Goal: Information Seeking & Learning: Learn about a topic

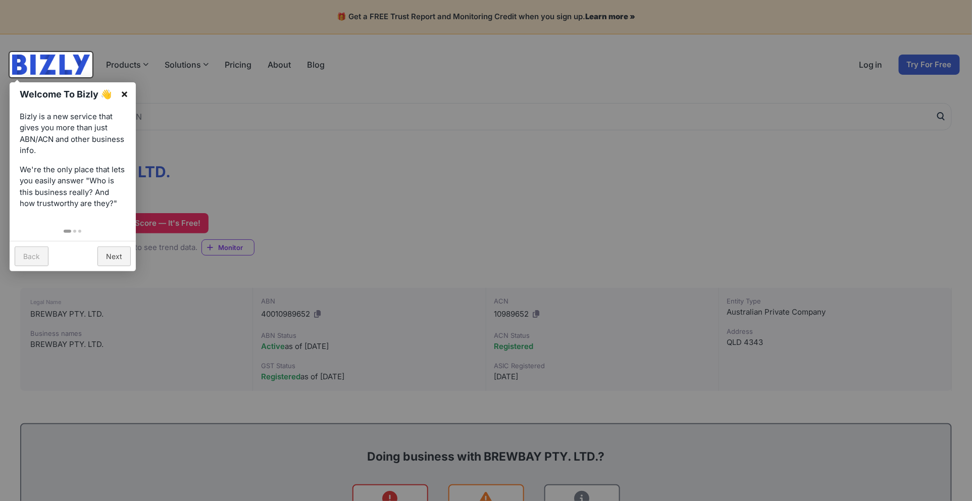
click at [120, 88] on link "×" at bounding box center [124, 93] width 23 height 23
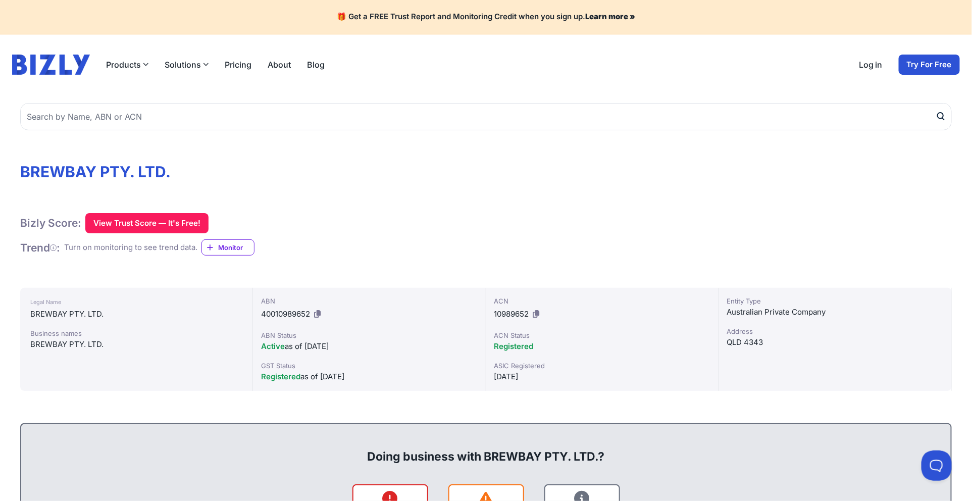
click at [503, 234] on div "Bizly Score: View Trust Score — It's Free! View Trust Score — It's Free! Trend …" at bounding box center [486, 234] width 932 height 43
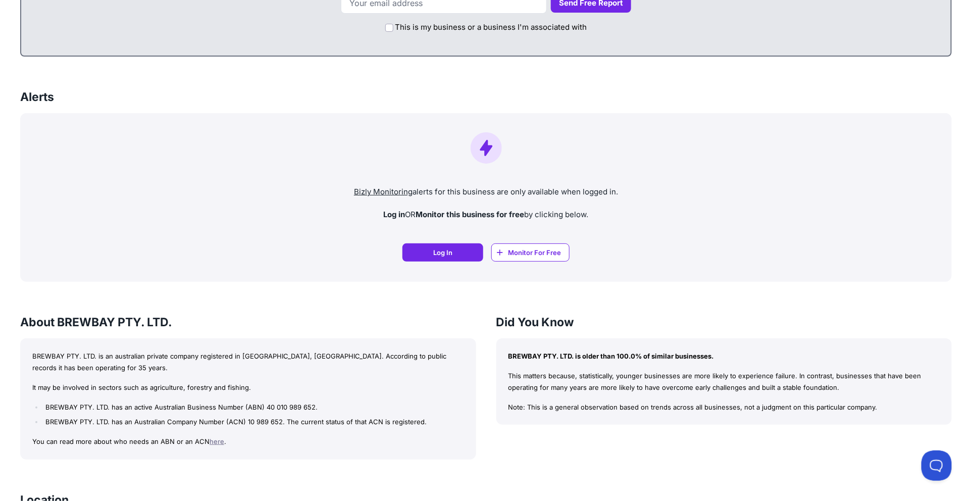
scroll to position [729, 0]
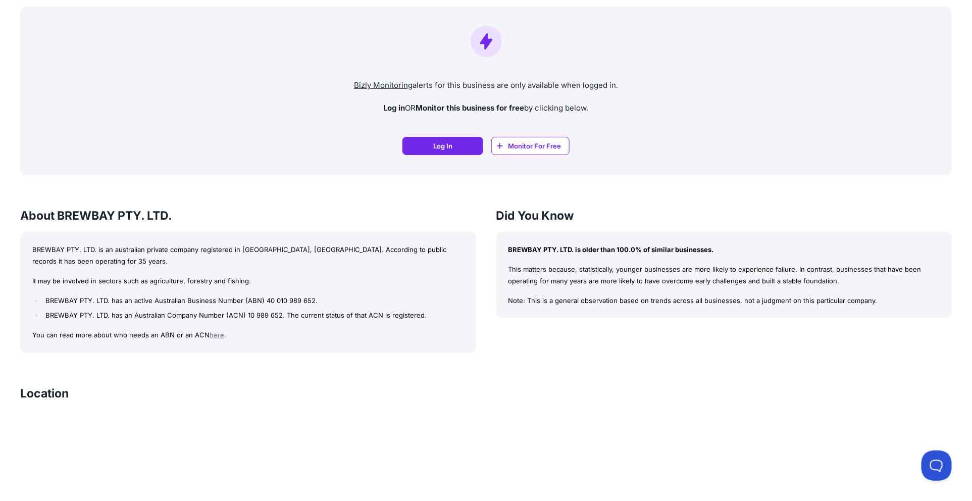
drag, startPoint x: 347, startPoint y: 339, endPoint x: 278, endPoint y: 327, distance: 69.7
click at [345, 339] on div "BREWBAY PTY. LTD. is an australian private company registered in QLD, Australia…" at bounding box center [248, 292] width 456 height 121
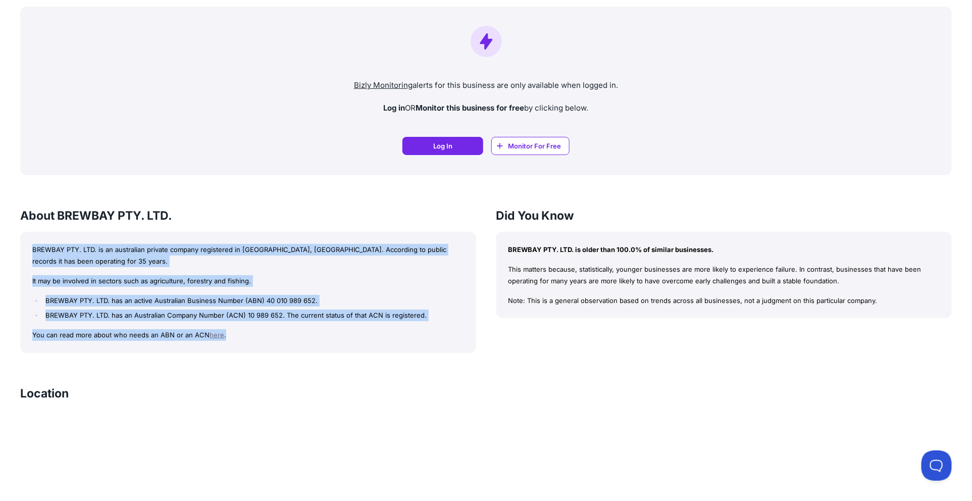
drag, startPoint x: 263, startPoint y: 330, endPoint x: 33, endPoint y: 241, distance: 245.7
click at [33, 241] on div "BREWBAY PTY. LTD. is an australian private company registered in QLD, Australia…" at bounding box center [248, 292] width 456 height 121
copy div "BREWBAY PTY. LTD. is an australian private company registered in QLD, Australia…"
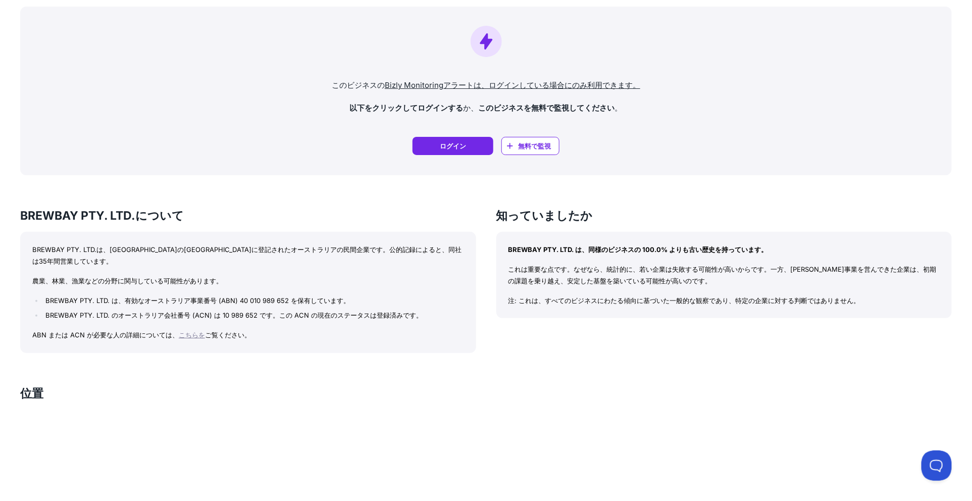
click at [554, 340] on div "知っていましたか BREWBAY PTY. LTD. は、同様のビジネスの 100.0% よりも古い歴史を持っています。 これは重要な点です。なぜなら、統計的…" at bounding box center [724, 280] width 456 height 145
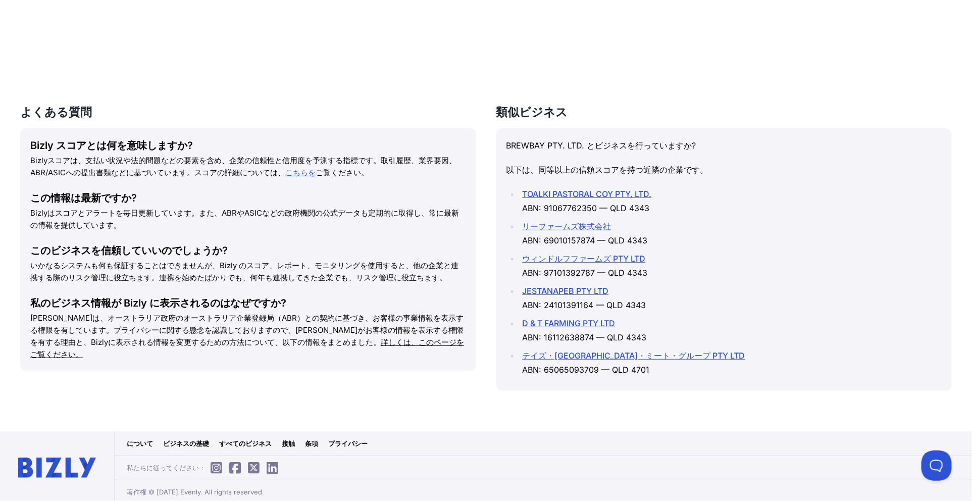
scroll to position [1295, 0]
